Goal: Task Accomplishment & Management: Use online tool/utility

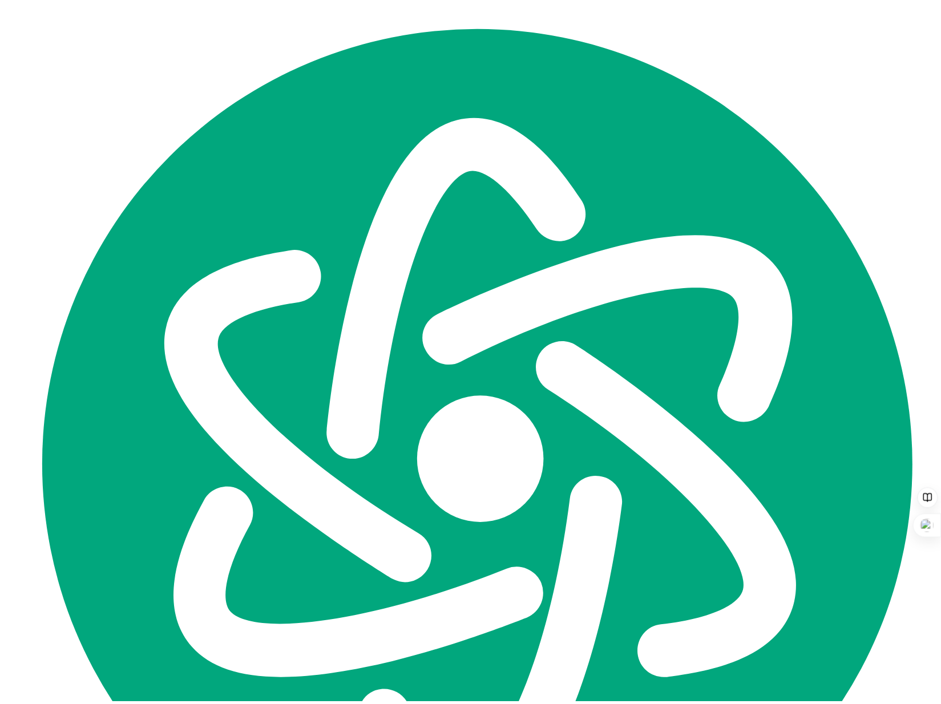
scroll to position [550, 0]
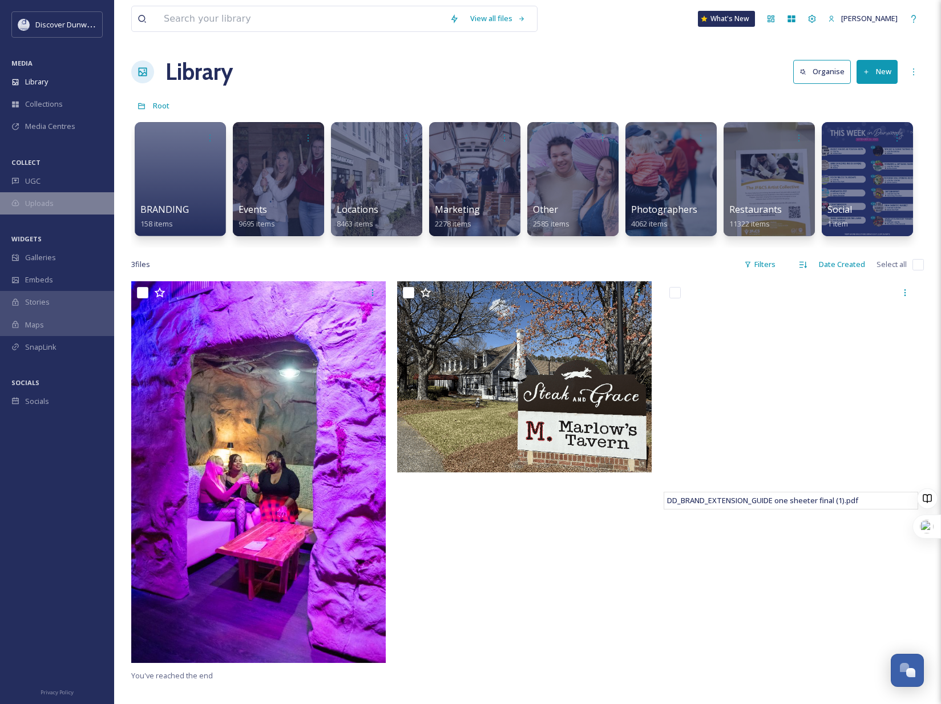
click at [62, 205] on div "Uploads" at bounding box center [57, 203] width 114 height 22
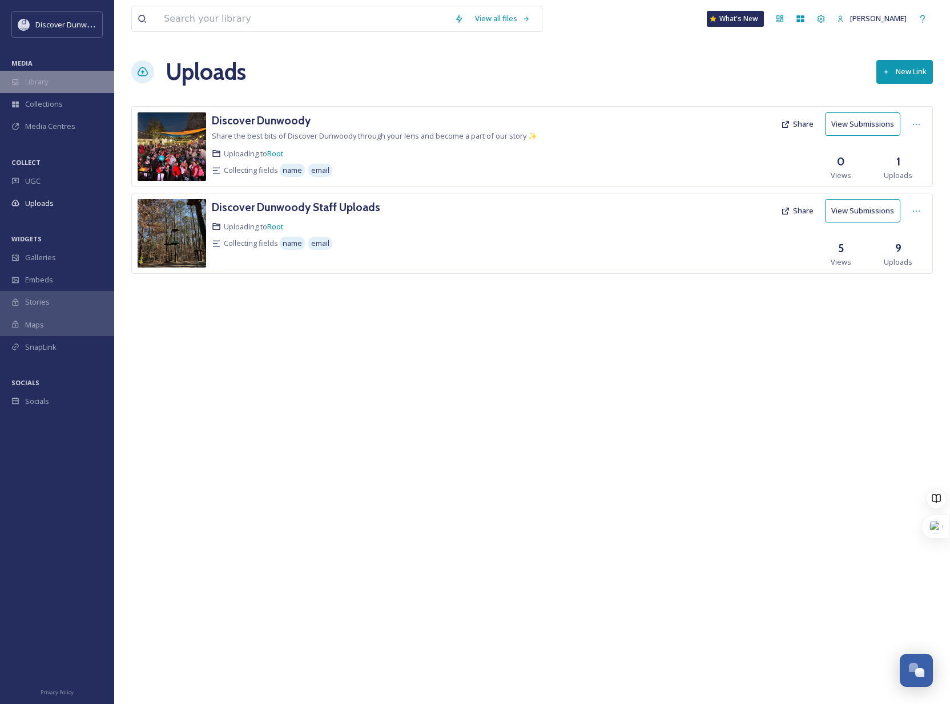
click at [55, 76] on div "Library" at bounding box center [57, 82] width 114 height 22
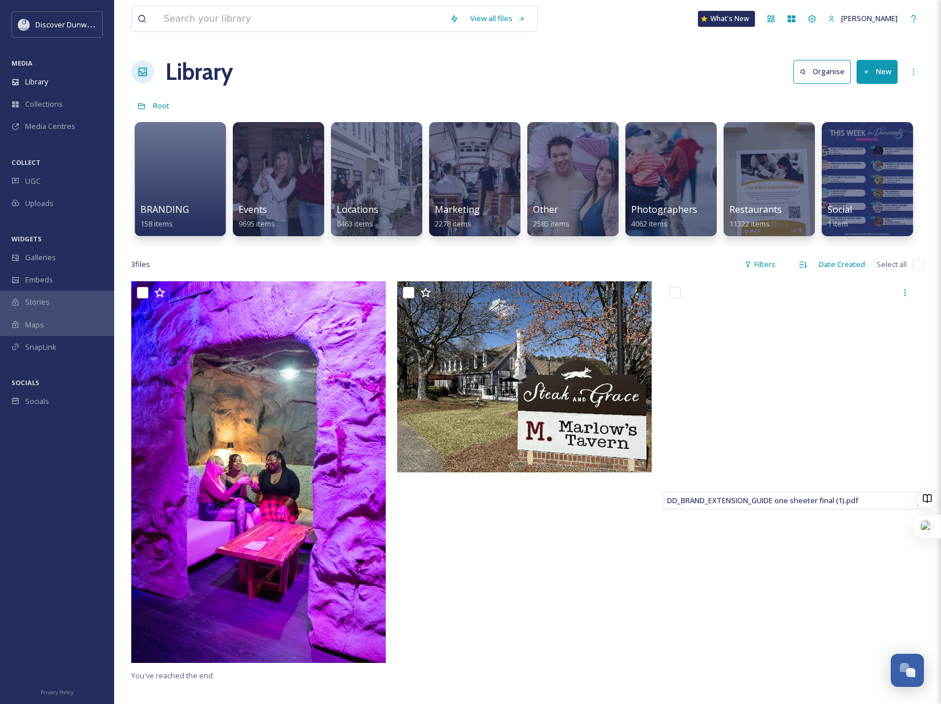
click at [868, 77] on button "New" at bounding box center [877, 71] width 41 height 23
click at [877, 122] on span ".zip Upload" at bounding box center [872, 120] width 38 height 11
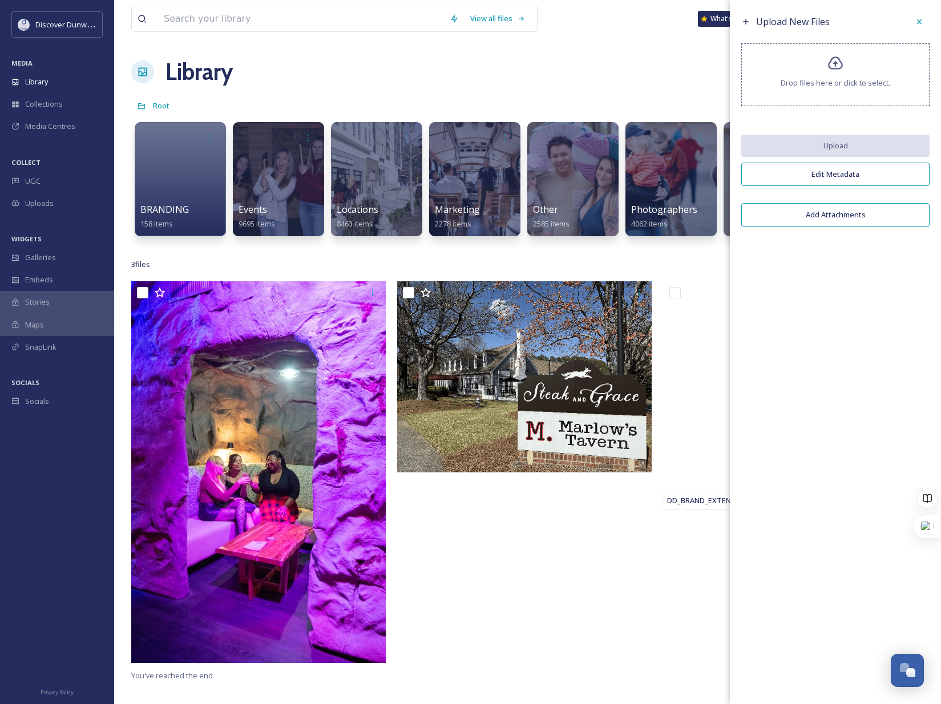
click at [806, 76] on div "Drop files here or click to select." at bounding box center [835, 74] width 188 height 63
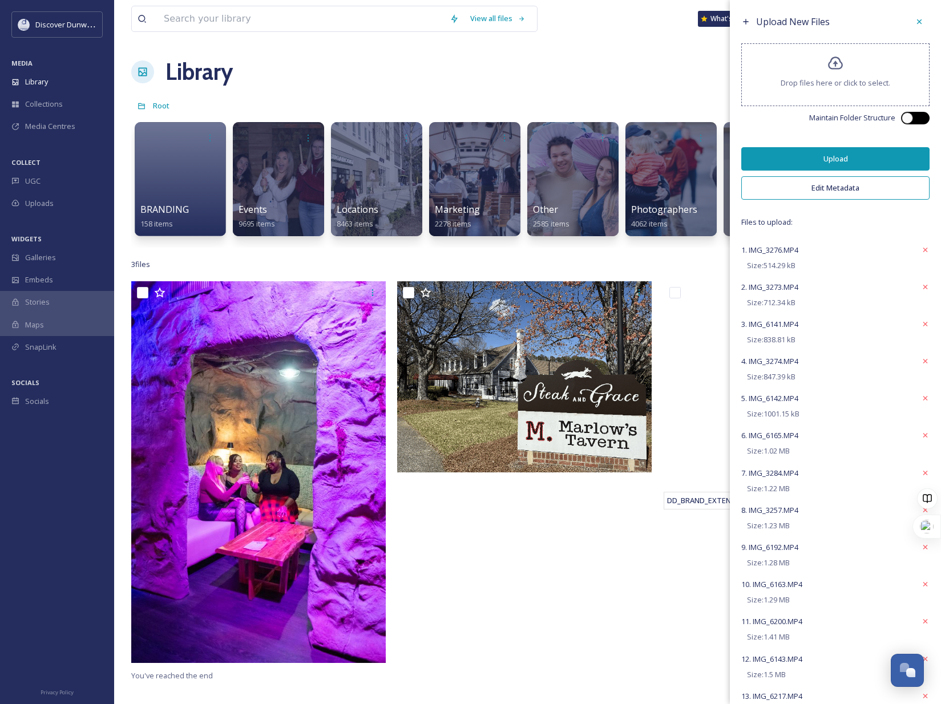
click at [906, 120] on div at bounding box center [915, 118] width 29 height 13
checkbox input "true"
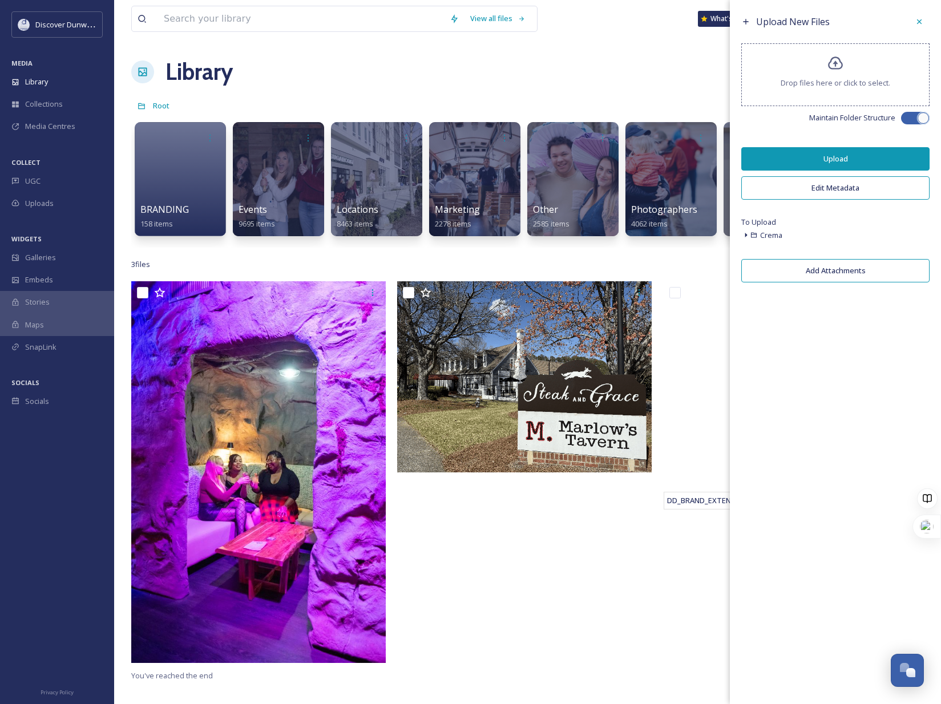
click at [857, 158] on button "Upload" at bounding box center [835, 158] width 188 height 23
